Goal: Information Seeking & Learning: Learn about a topic

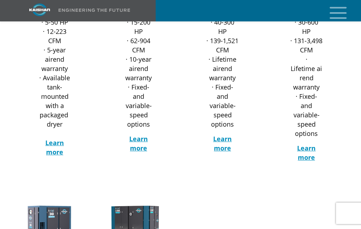
scroll to position [214, 0]
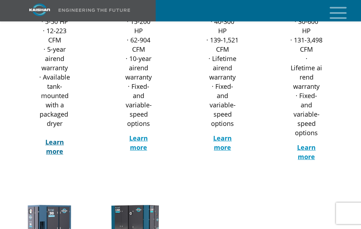
click at [50, 138] on strong "Learn more" at bounding box center [54, 147] width 19 height 18
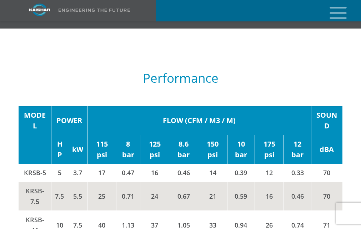
scroll to position [1321, 0]
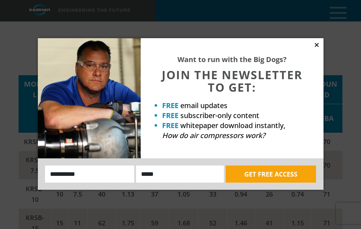
click at [316, 44] on icon at bounding box center [316, 45] width 4 height 4
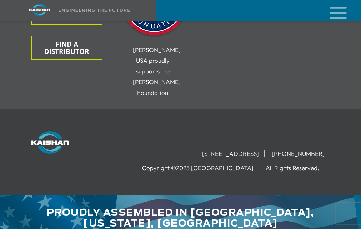
scroll to position [2752, 0]
